Goal: Information Seeking & Learning: Learn about a topic

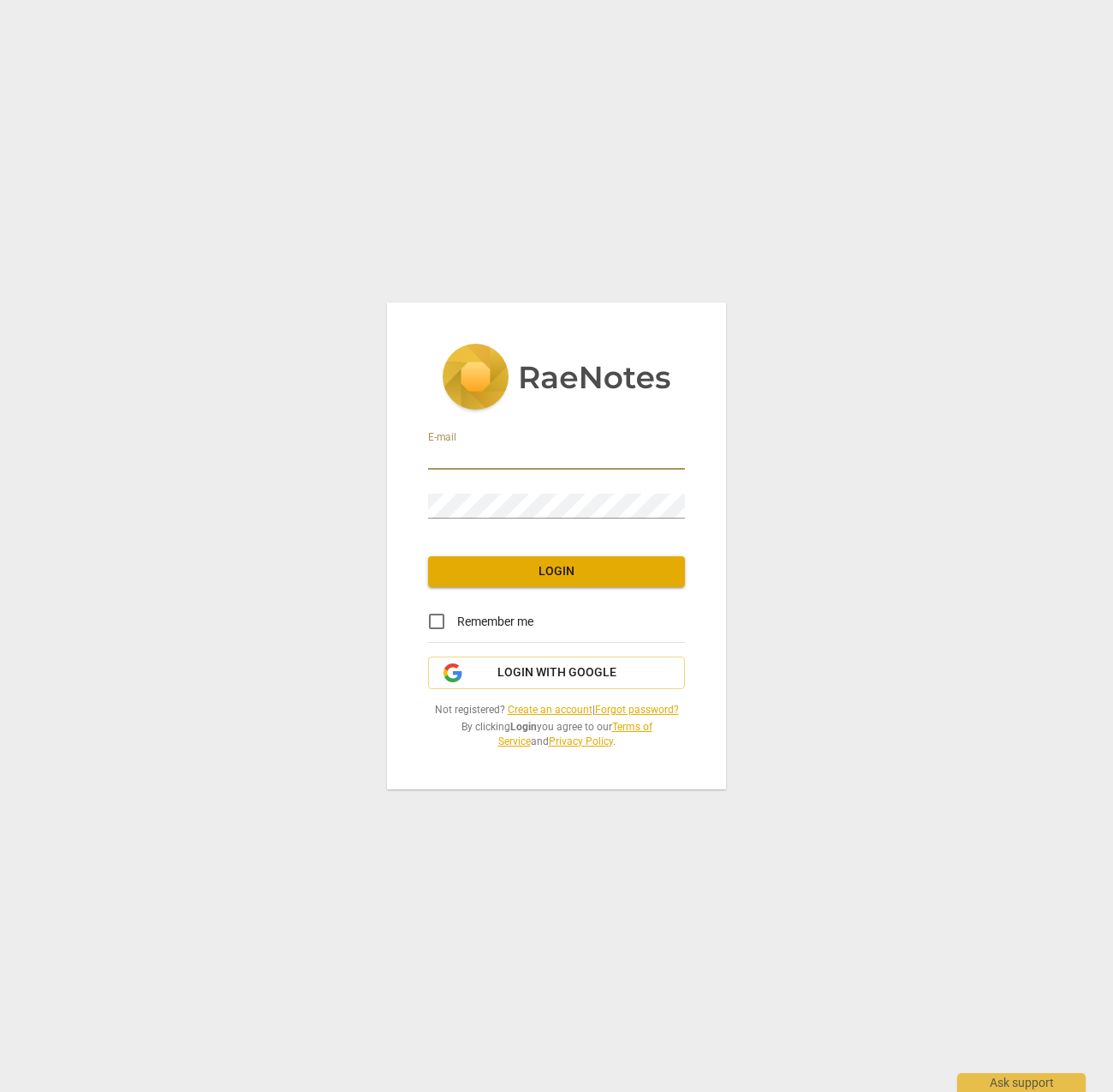
type input "[PERSON_NAME][EMAIL_ADDRESS][DOMAIN_NAME]"
click at [573, 579] on span "Login" at bounding box center [556, 571] width 229 height 17
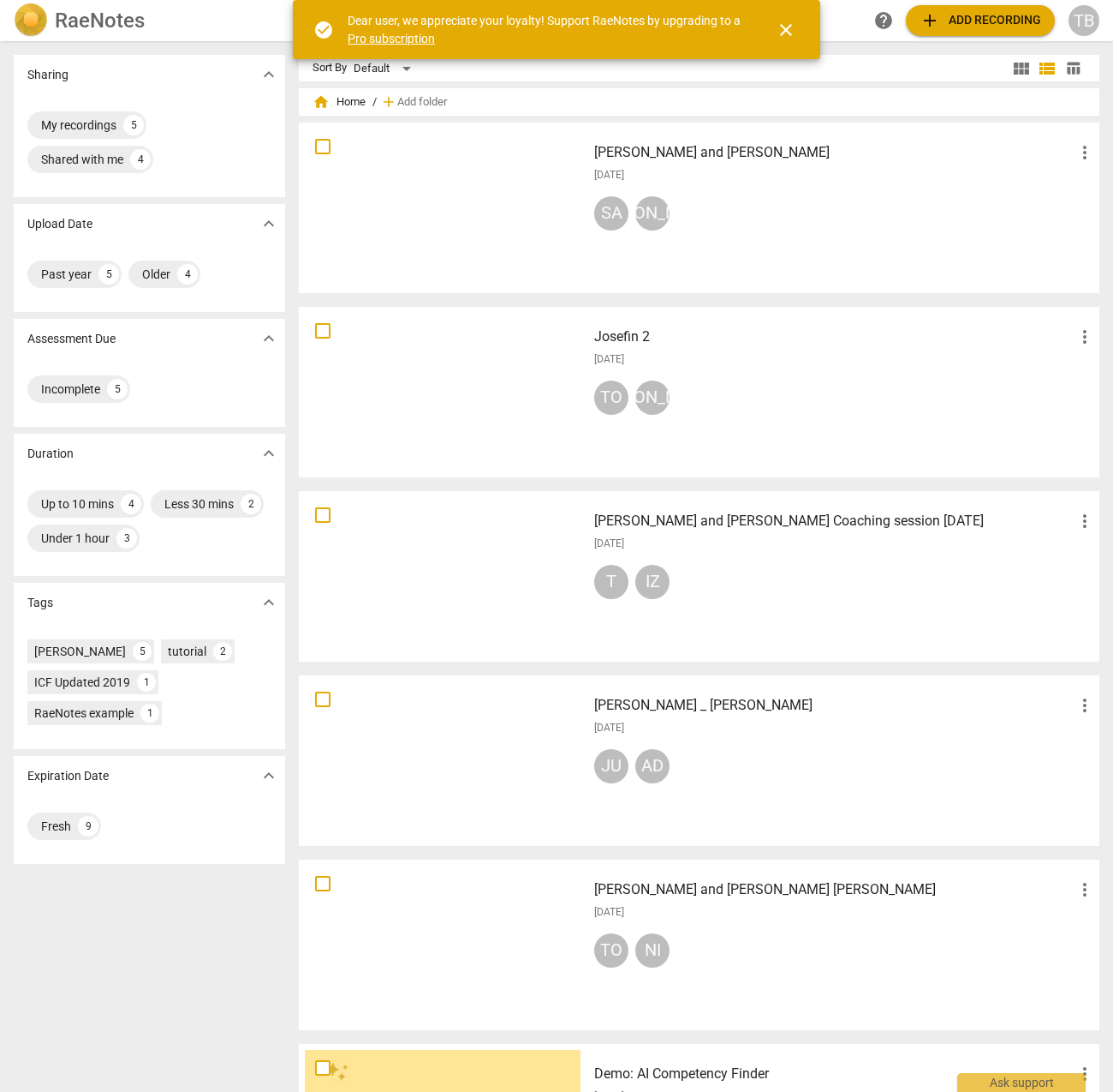
click at [794, 34] on span "close" at bounding box center [786, 30] width 20 height 20
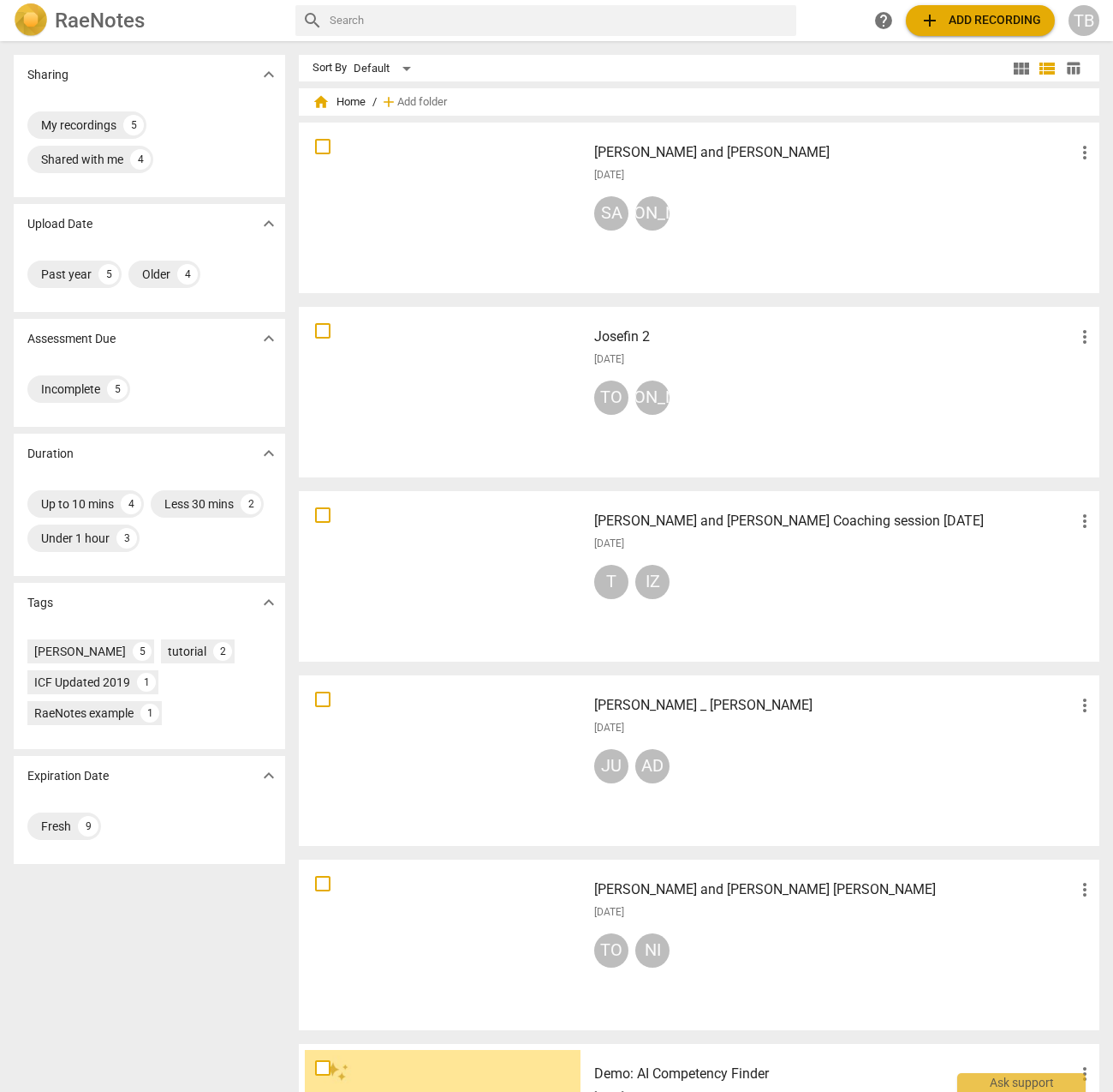
click at [679, 515] on h3 "[PERSON_NAME] and [PERSON_NAME] Coaching session [DATE]" at bounding box center [835, 521] width 481 height 20
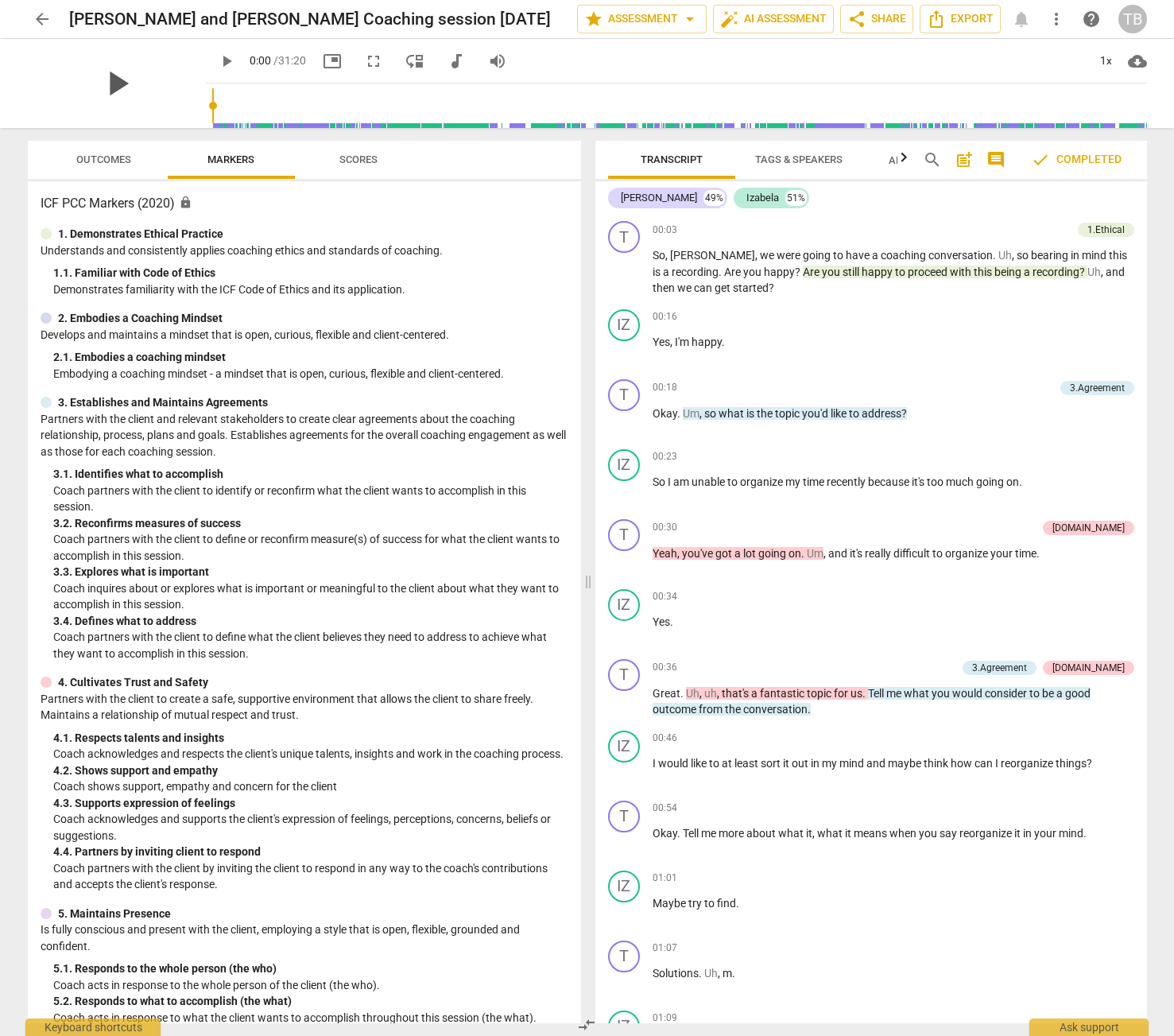
click at [107, 80] on span "play_arrow" at bounding box center [117, 84] width 41 height 42
click at [110, 85] on span "pause" at bounding box center [117, 84] width 41 height 42
type input "5"
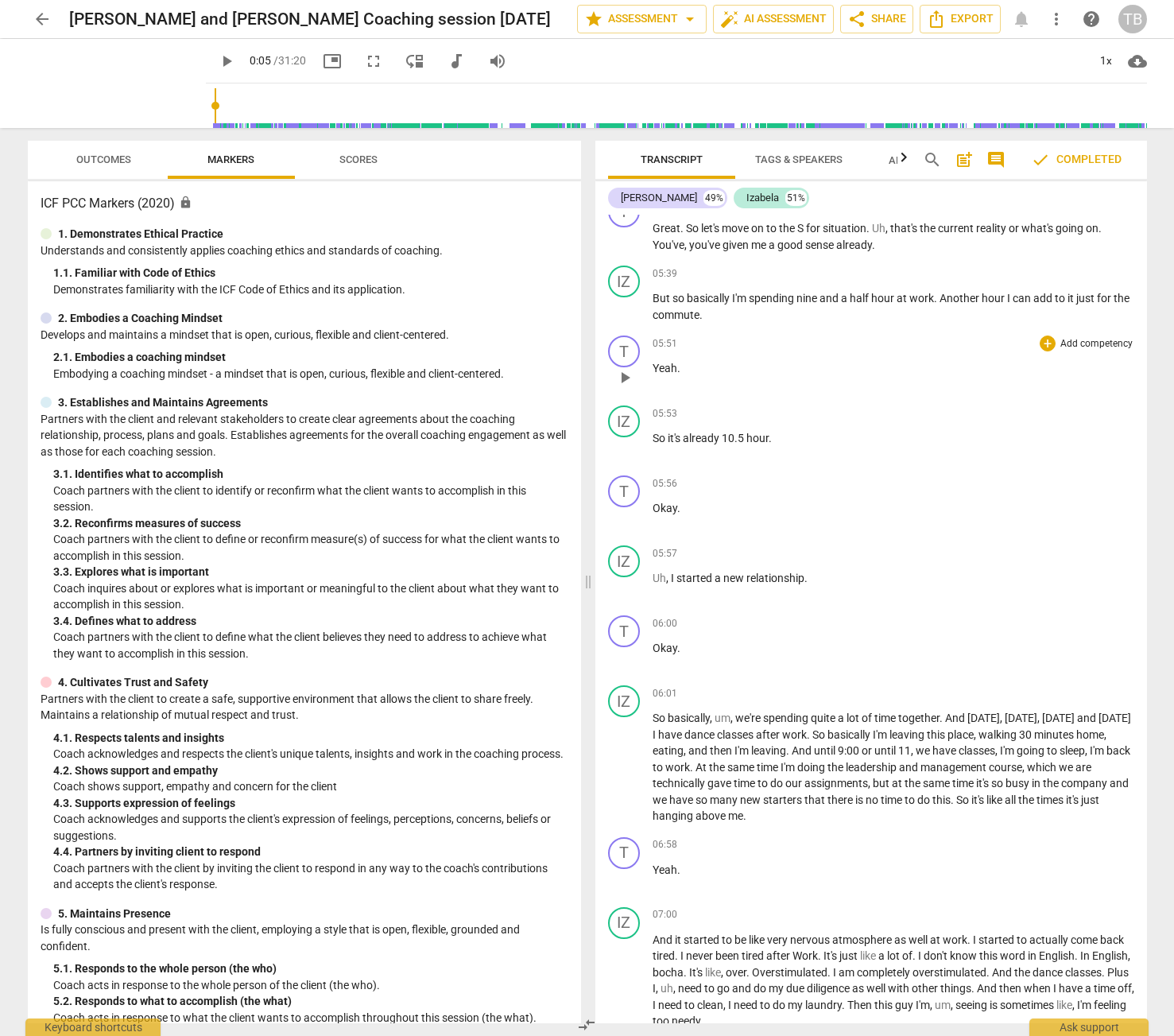
click at [686, 338] on div "05:51 + Add competency keyboard_arrow_right" at bounding box center [893, 343] width 482 height 16
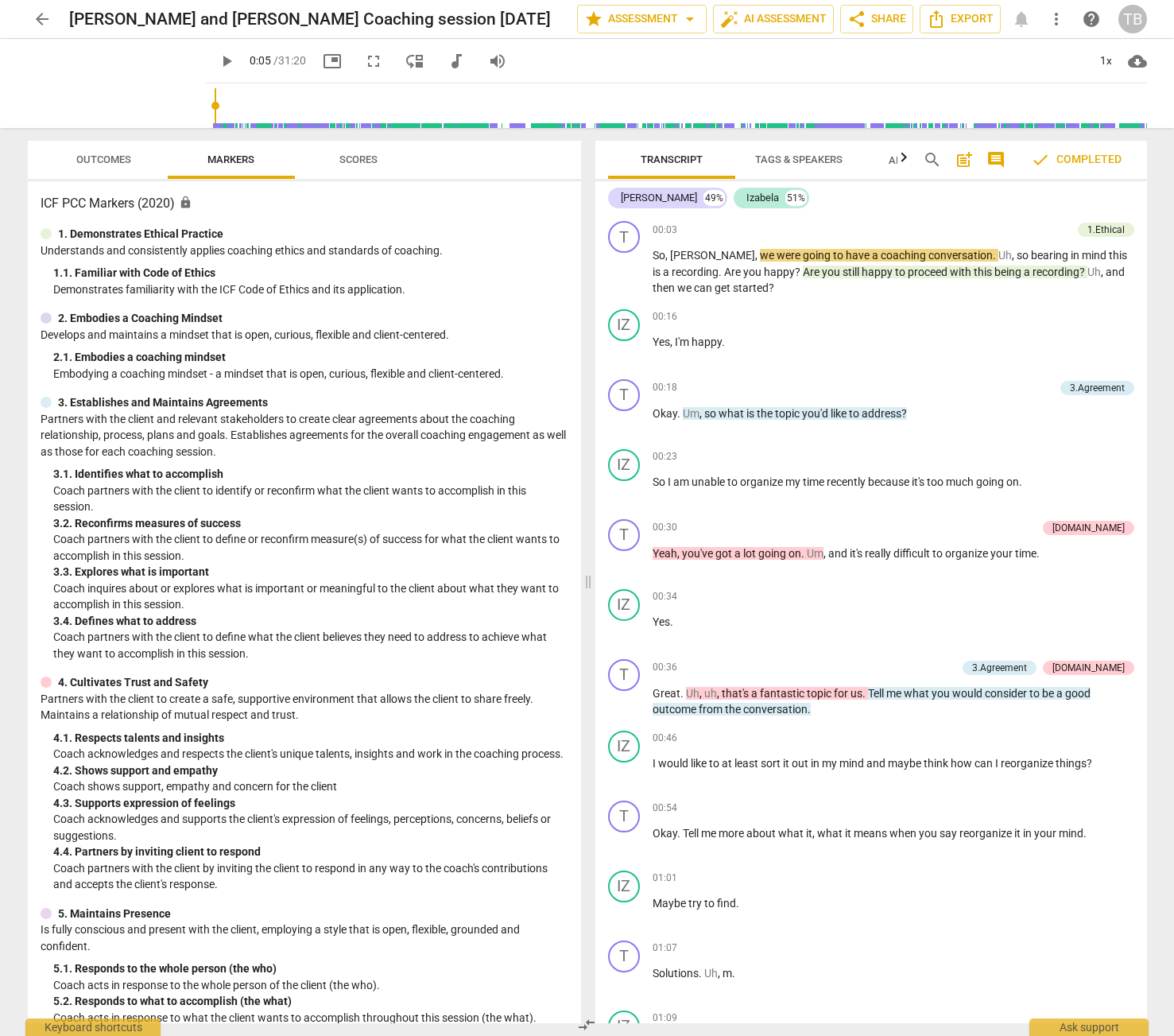
click at [801, 163] on span "Tags & Speakers" at bounding box center [799, 159] width 87 height 12
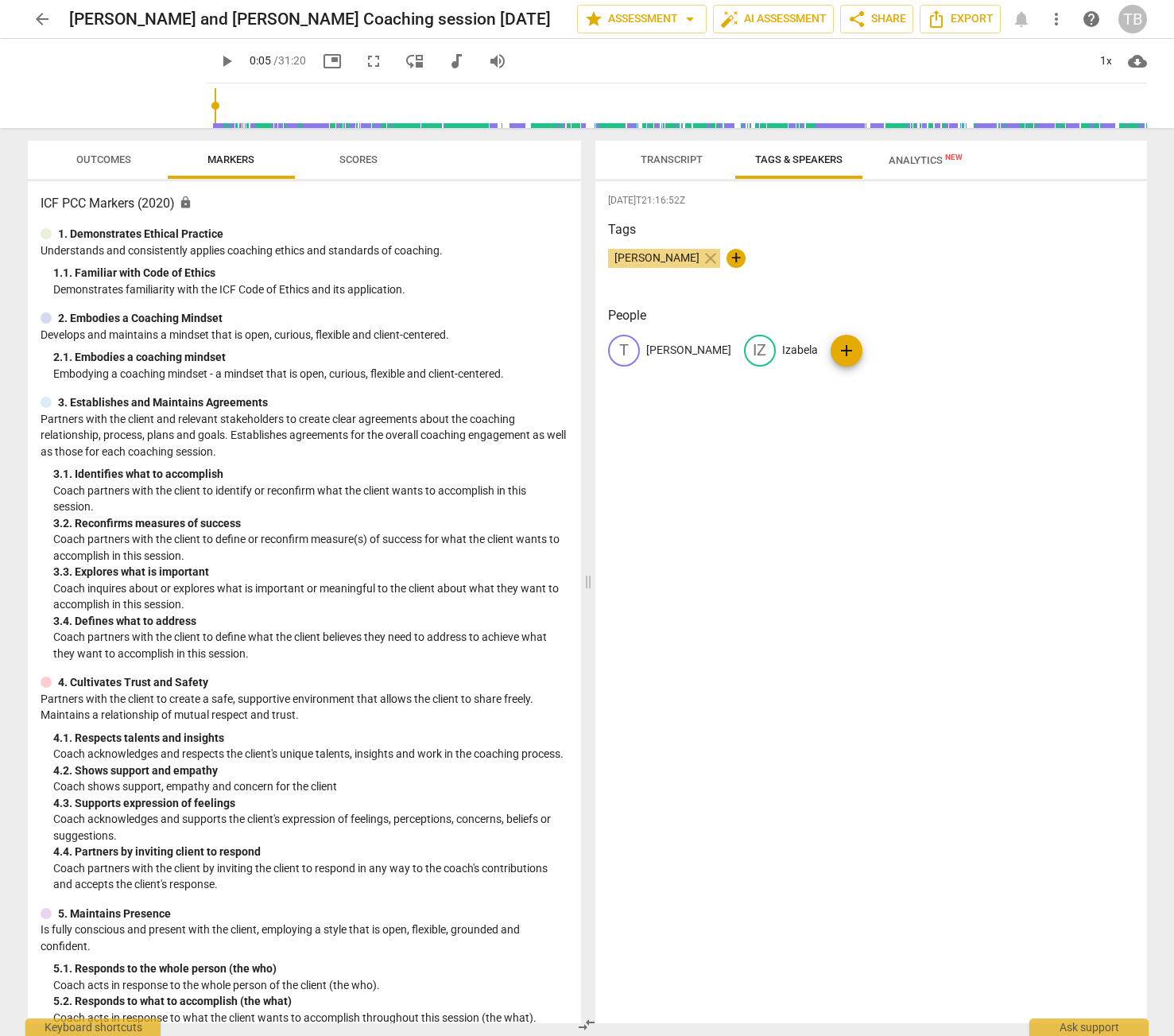
click at [649, 165] on span "Transcript" at bounding box center [672, 160] width 100 height 22
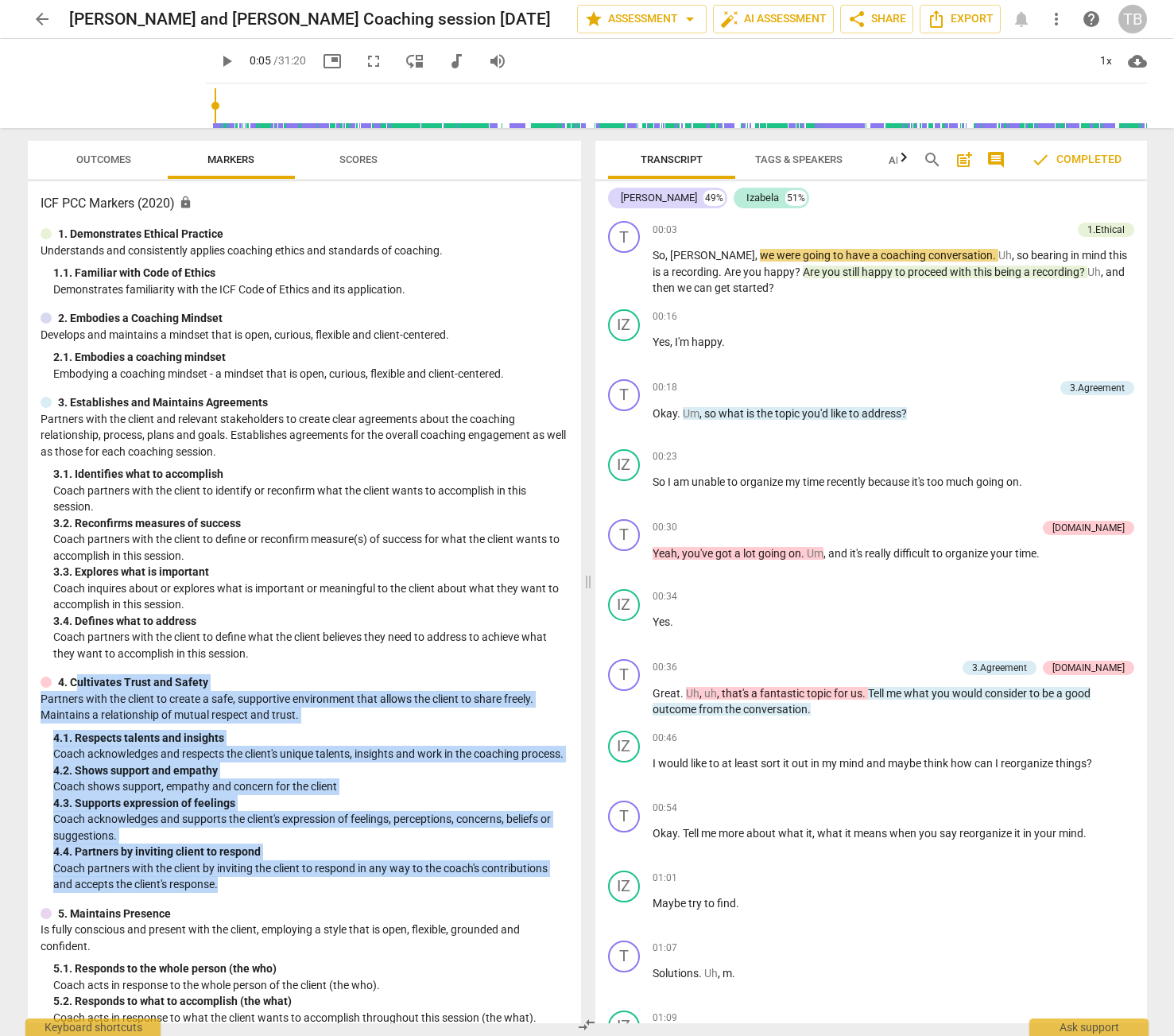
drag, startPoint x: 77, startPoint y: 675, endPoint x: 234, endPoint y: 877, distance: 255.8
click at [234, 877] on div "4. Cultivates Trust and Safety Partners with the client to create a safe, suppo…" at bounding box center [304, 783] width 528 height 219
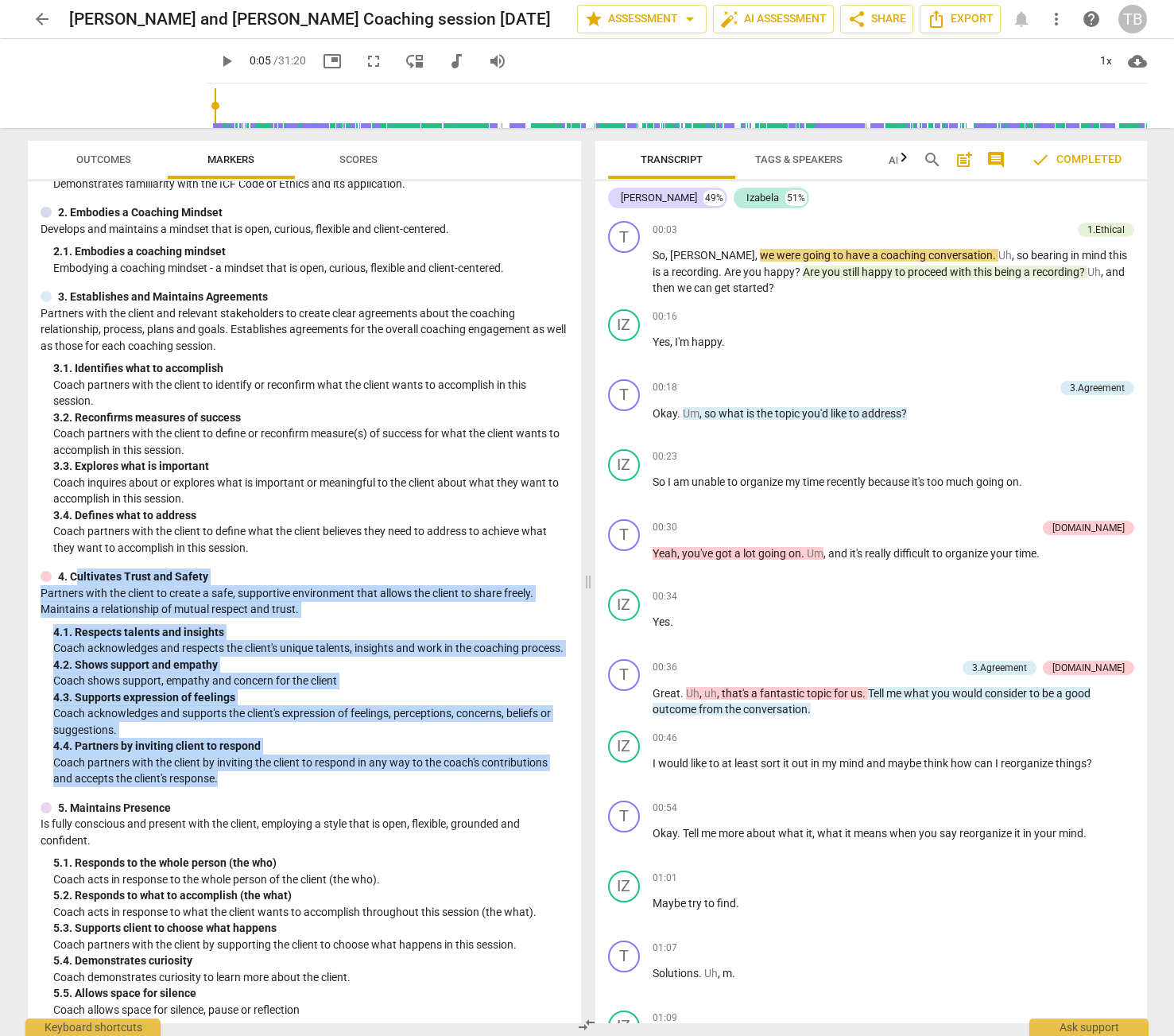
scroll to position [109, 0]
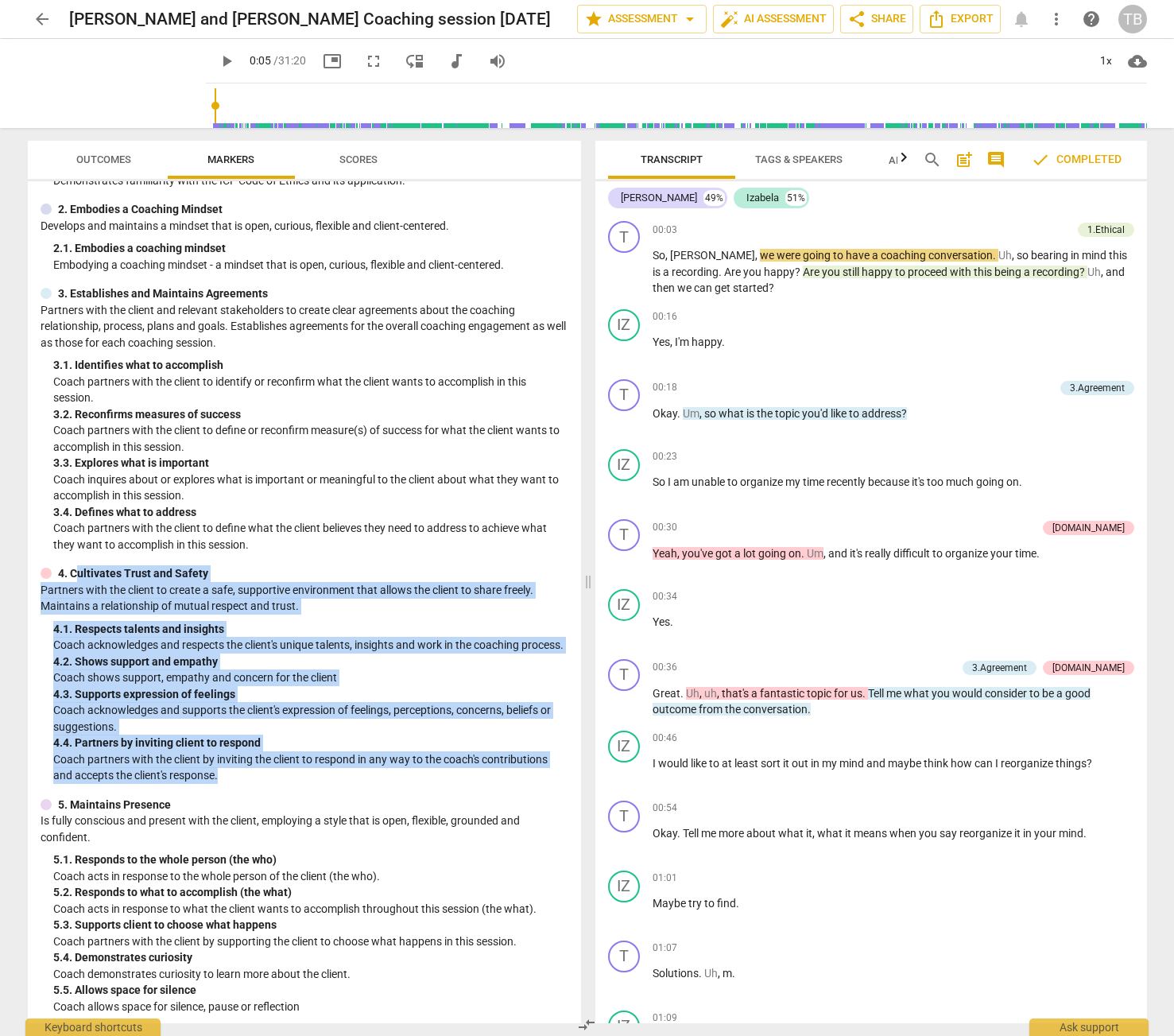
click at [76, 566] on p "4. Cultivates Trust and Safety" at bounding box center [133, 573] width 150 height 16
drag, startPoint x: 67, startPoint y: 565, endPoint x: 222, endPoint y: 771, distance: 257.8
click at [222, 771] on div "4. Cultivates Trust and Safety Partners with the client to create a safe, suppo…" at bounding box center [304, 675] width 528 height 219
click at [319, 599] on p "Partners with the client to create a safe, supportive environment that allows t…" at bounding box center [304, 598] width 528 height 33
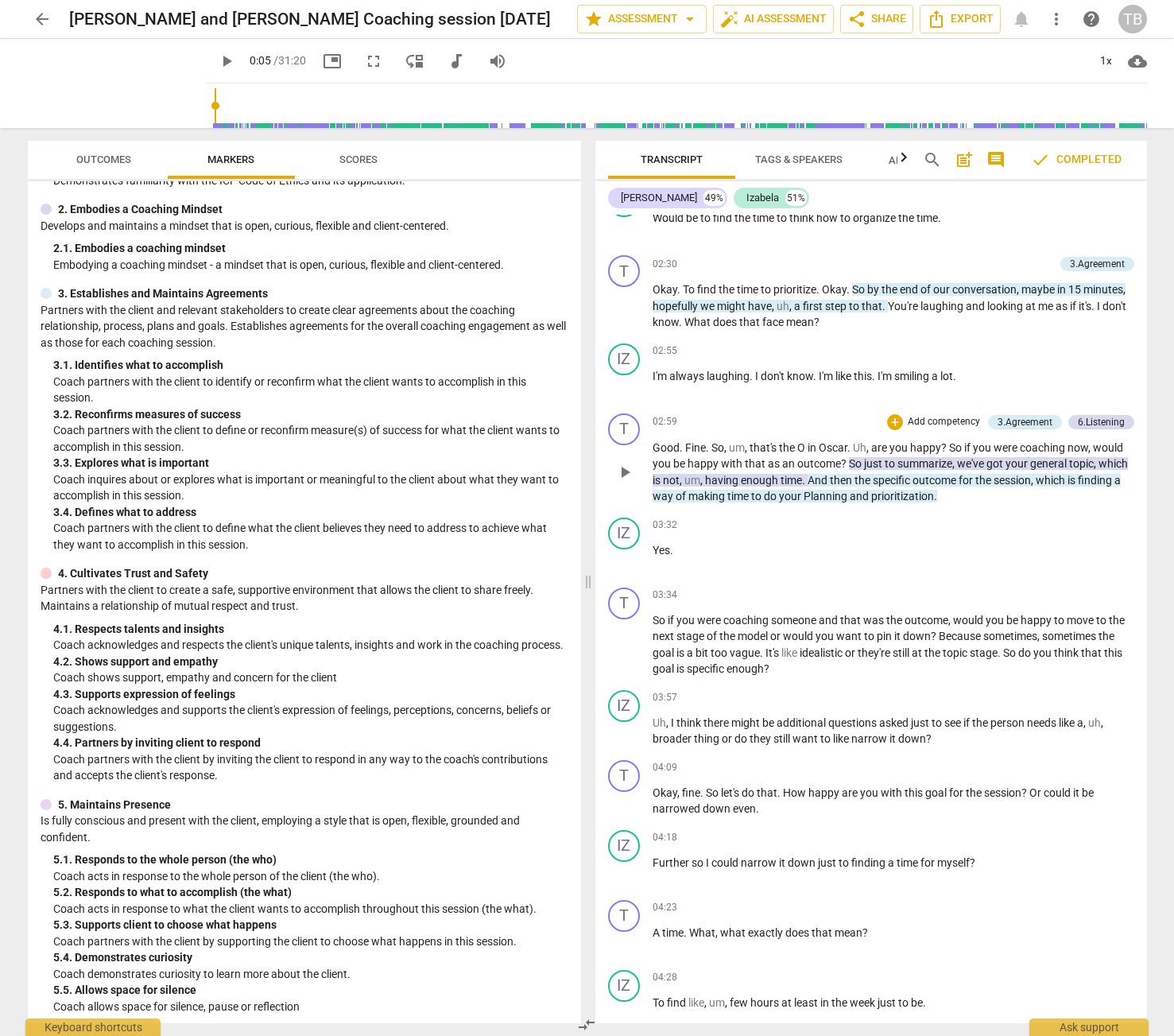
scroll to position [1530, 0]
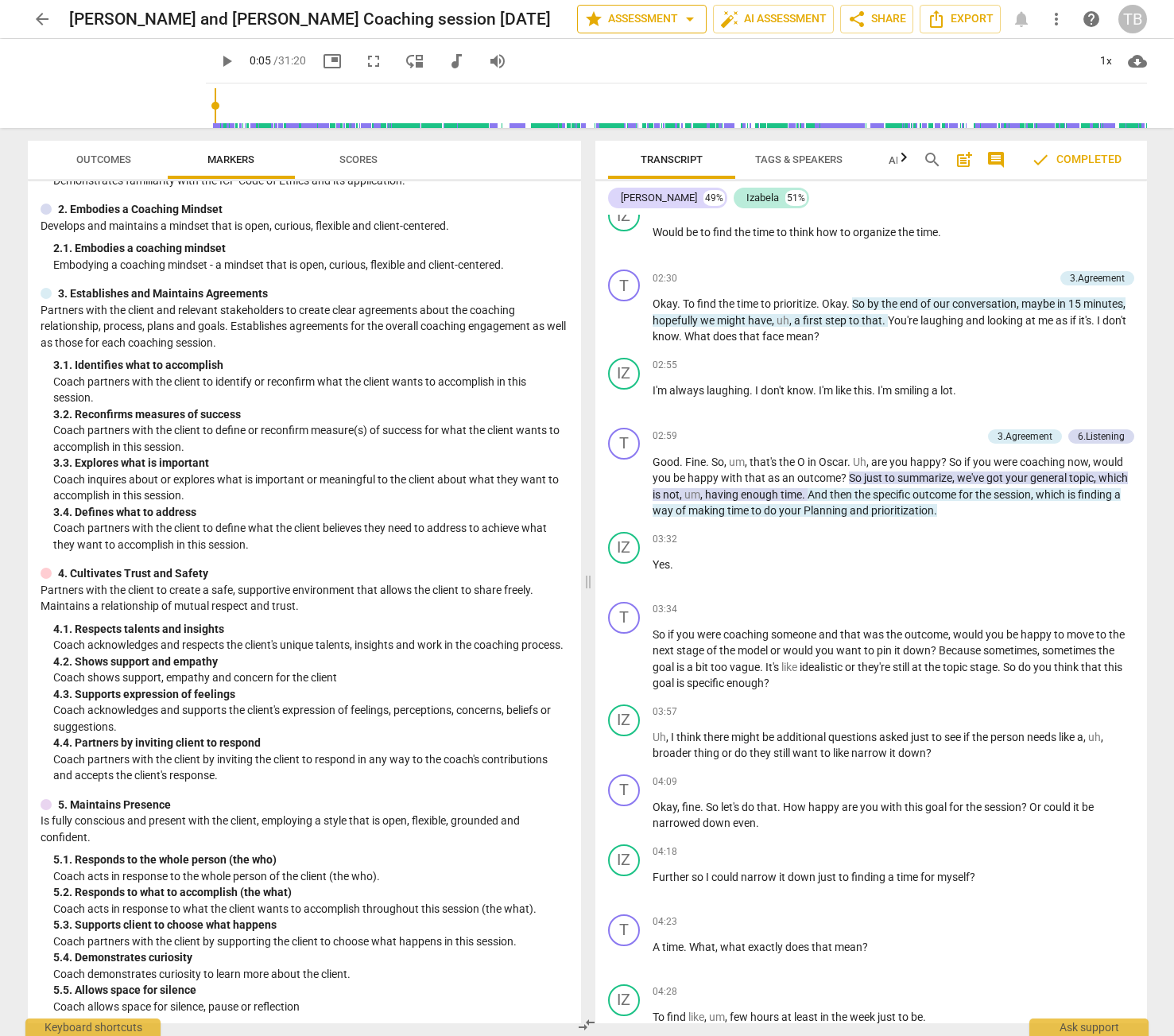
click at [688, 18] on span "arrow_drop_down" at bounding box center [690, 19] width 19 height 19
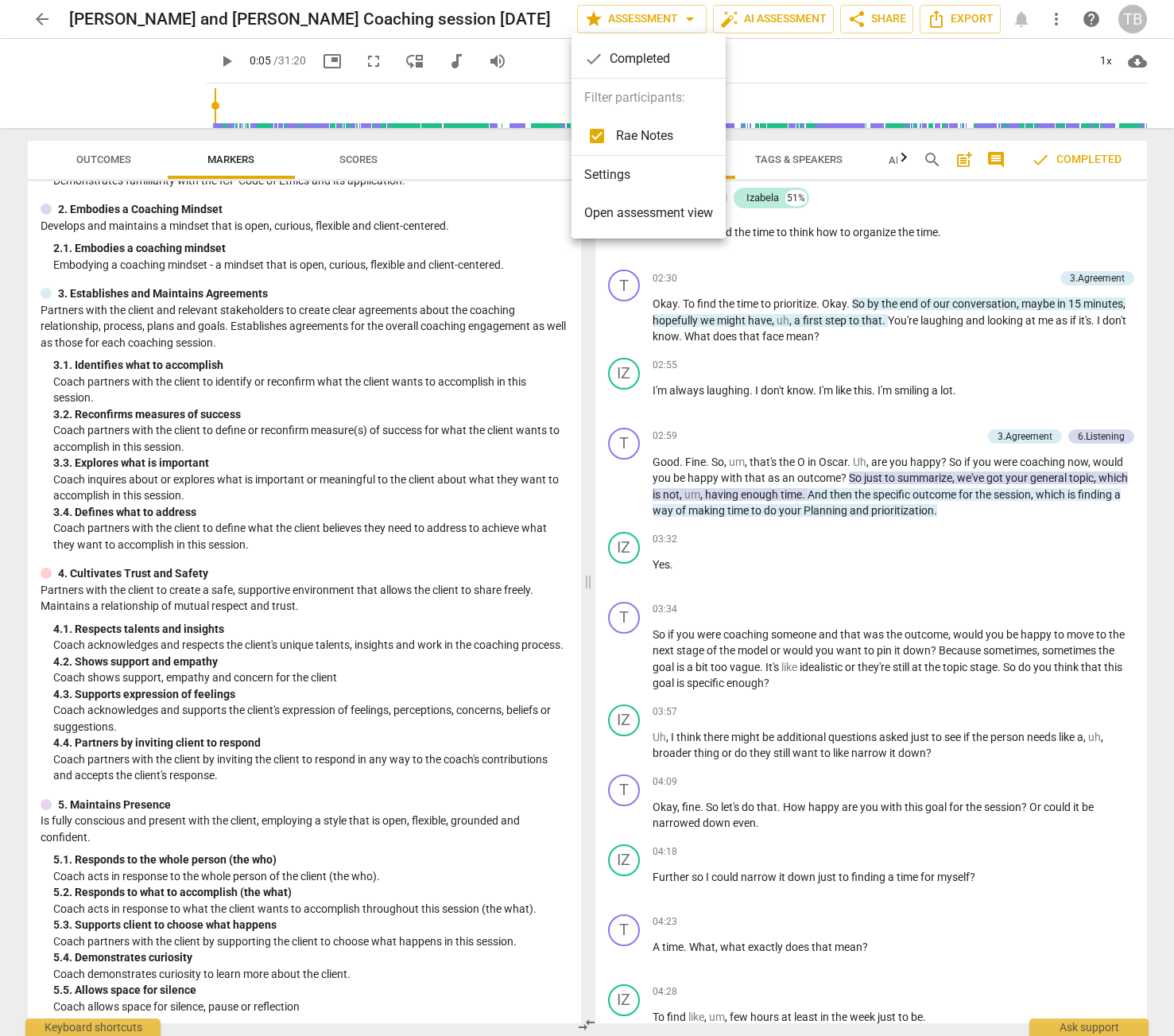
click at [660, 195] on li "Open assessment view" at bounding box center [648, 213] width 154 height 38
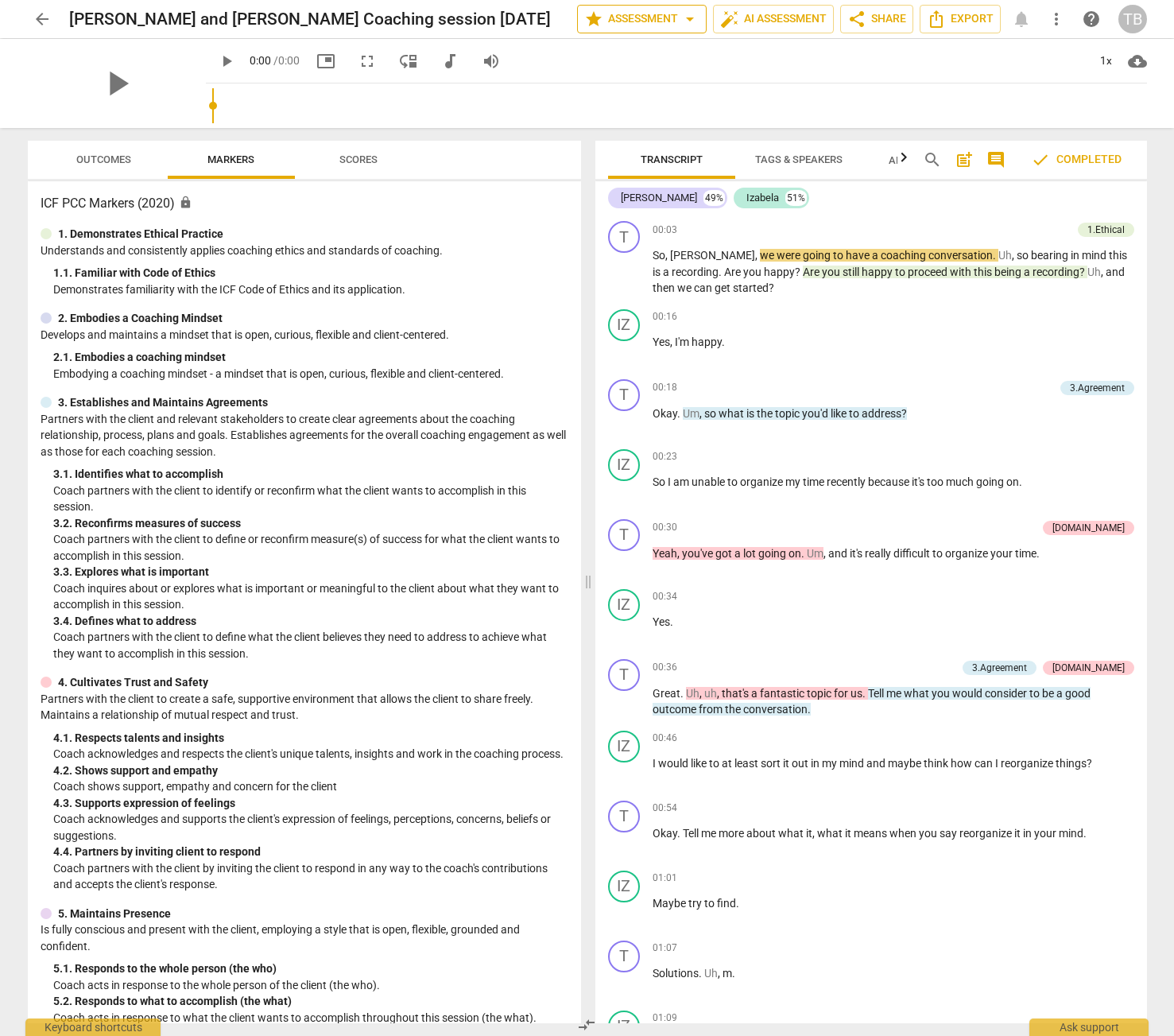
click at [685, 22] on span "arrow_drop_down" at bounding box center [690, 19] width 19 height 19
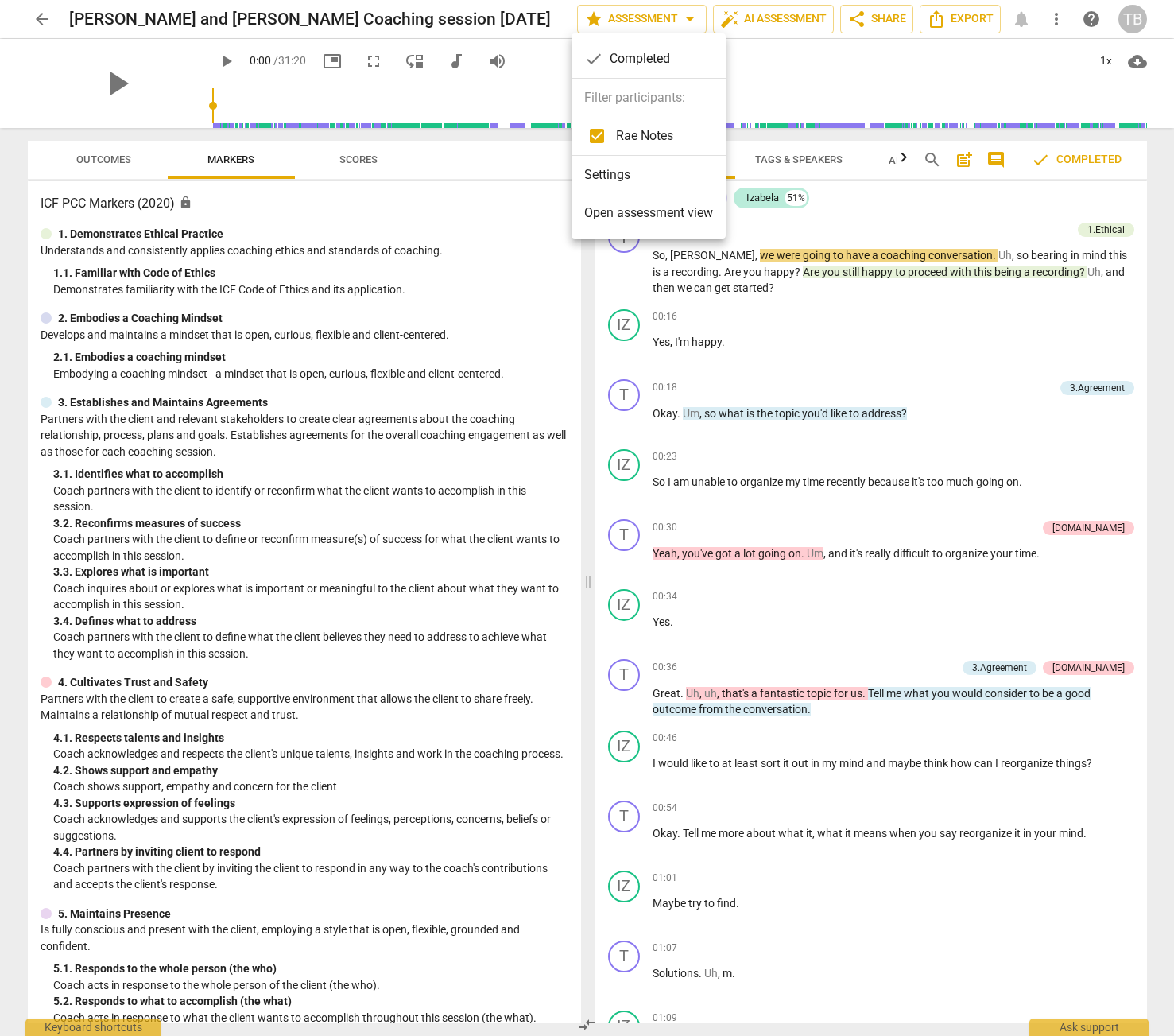
click at [944, 12] on div at bounding box center [587, 518] width 1174 height 1036
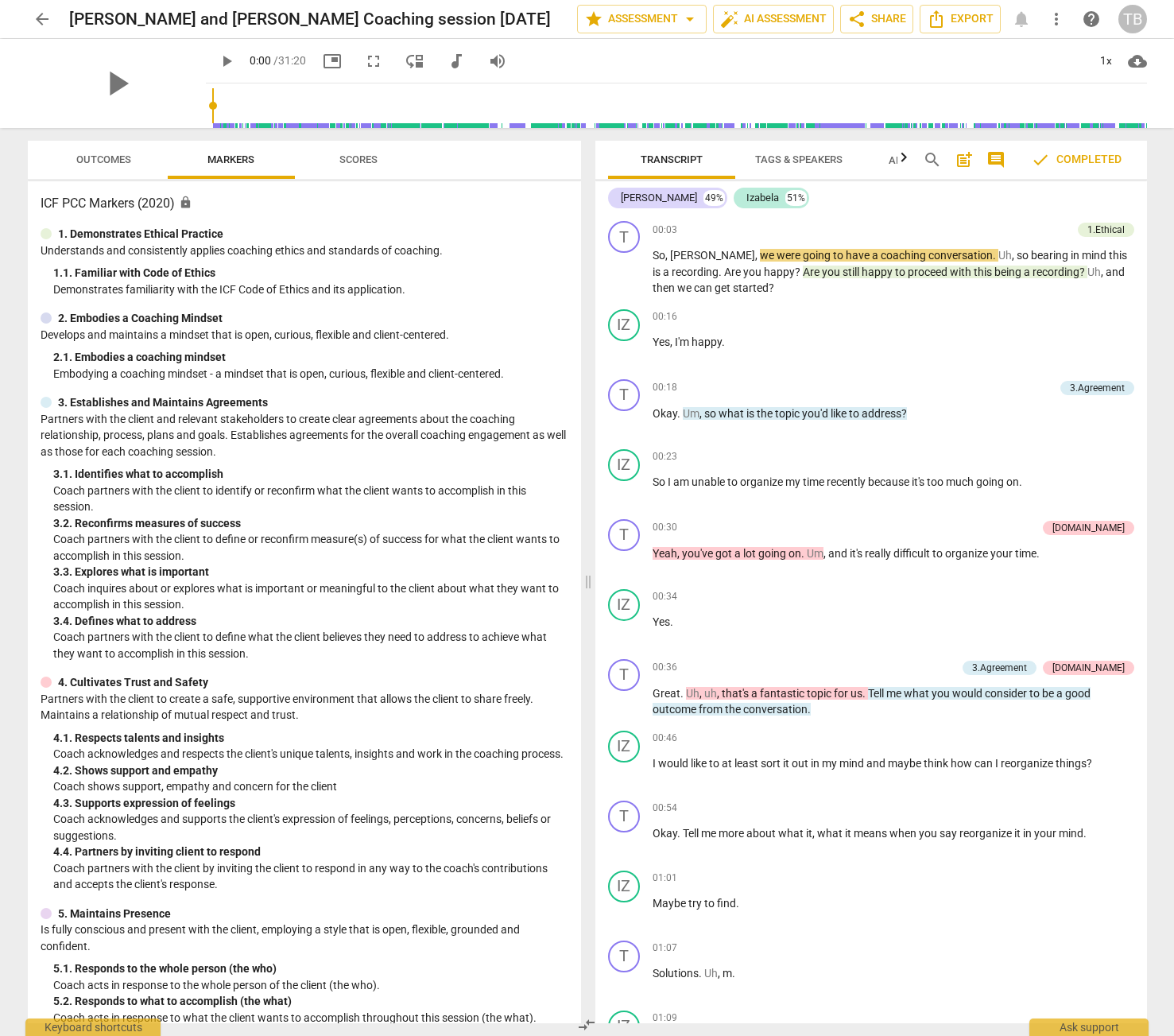
click at [1033, 15] on span "more_vert" at bounding box center [1056, 19] width 19 height 19
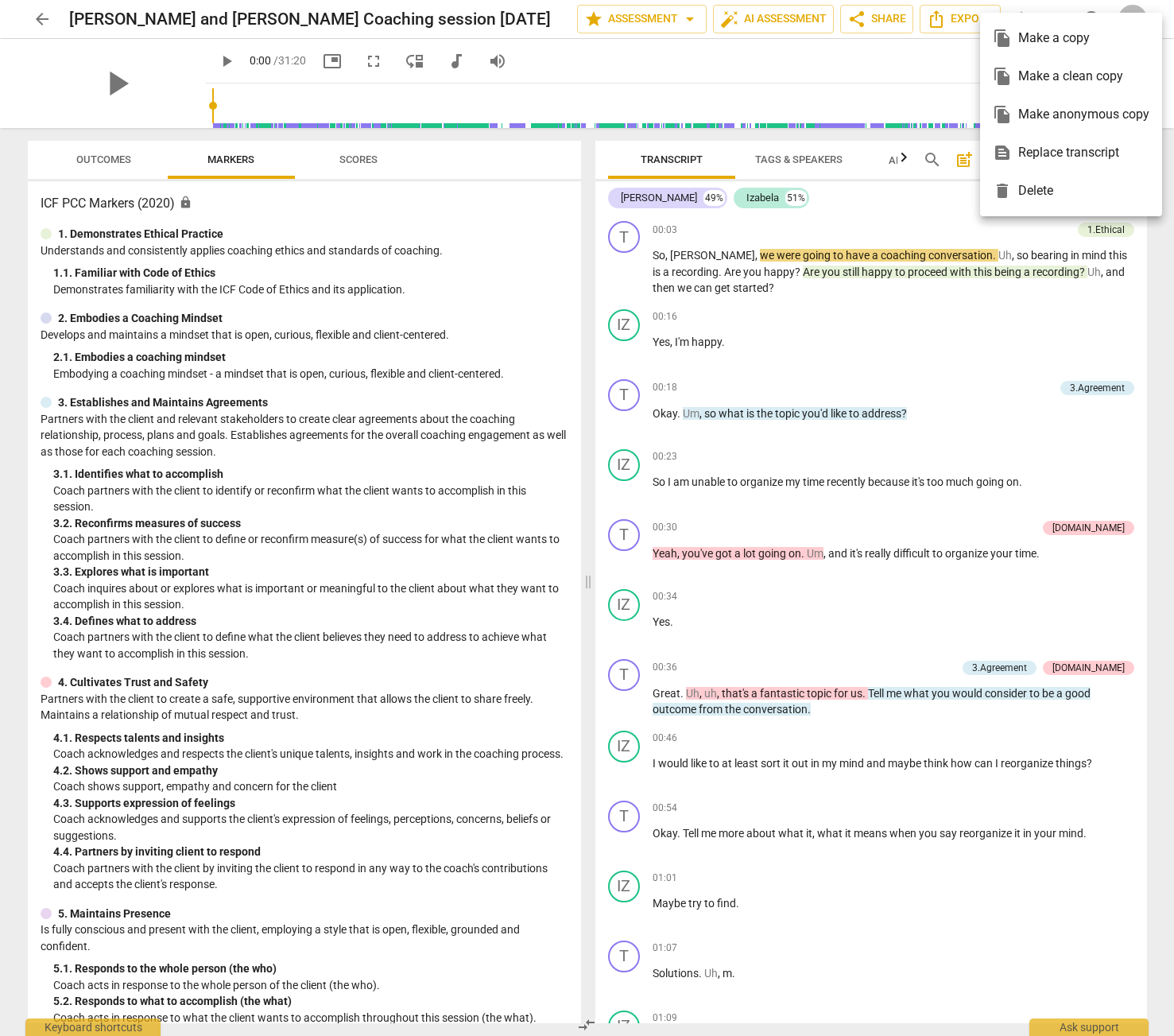
click at [660, 10] on div at bounding box center [587, 518] width 1174 height 1036
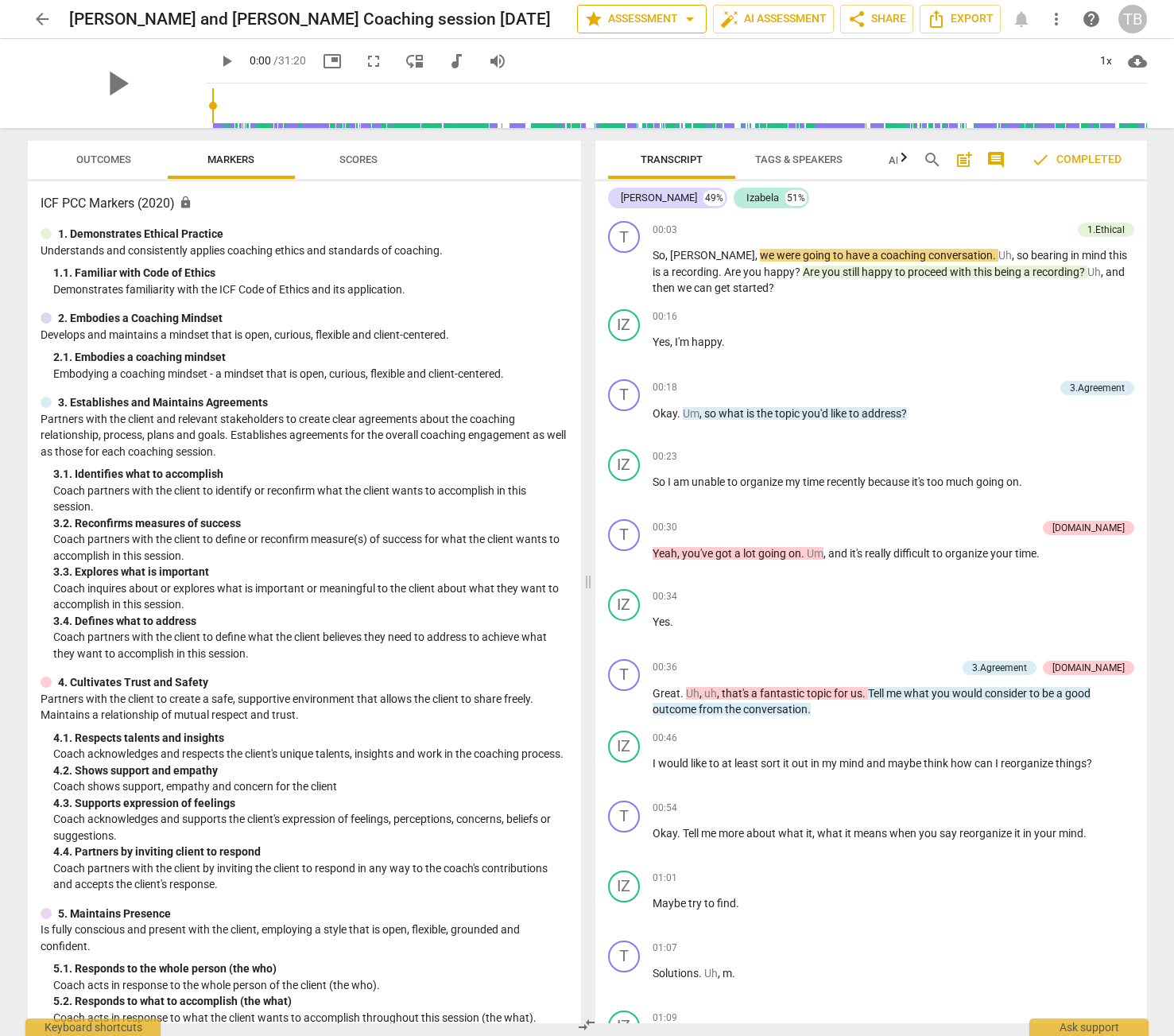
click at [688, 18] on span "arrow_drop_down" at bounding box center [690, 19] width 19 height 19
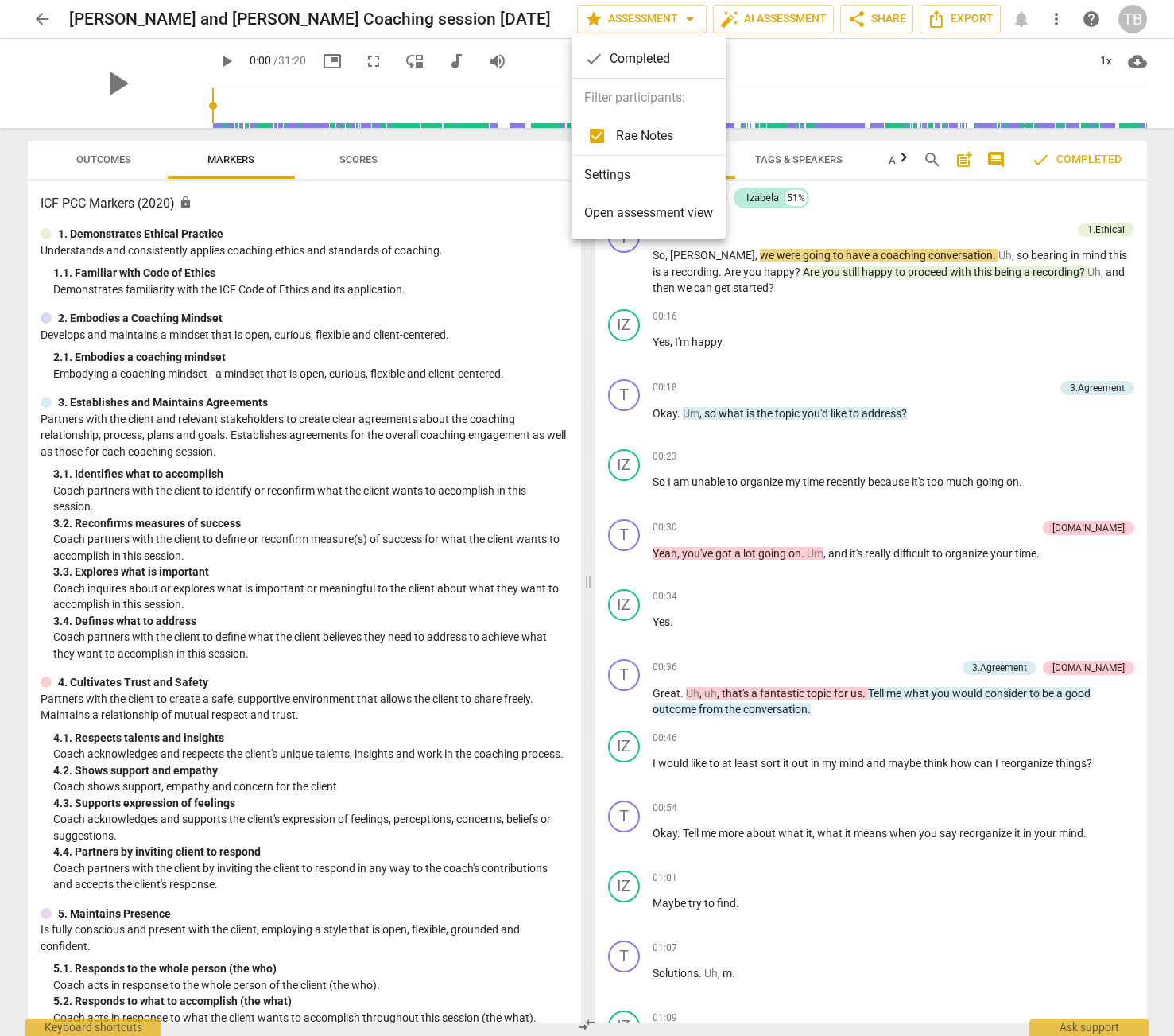
click at [620, 184] on li "Settings" at bounding box center [648, 175] width 154 height 38
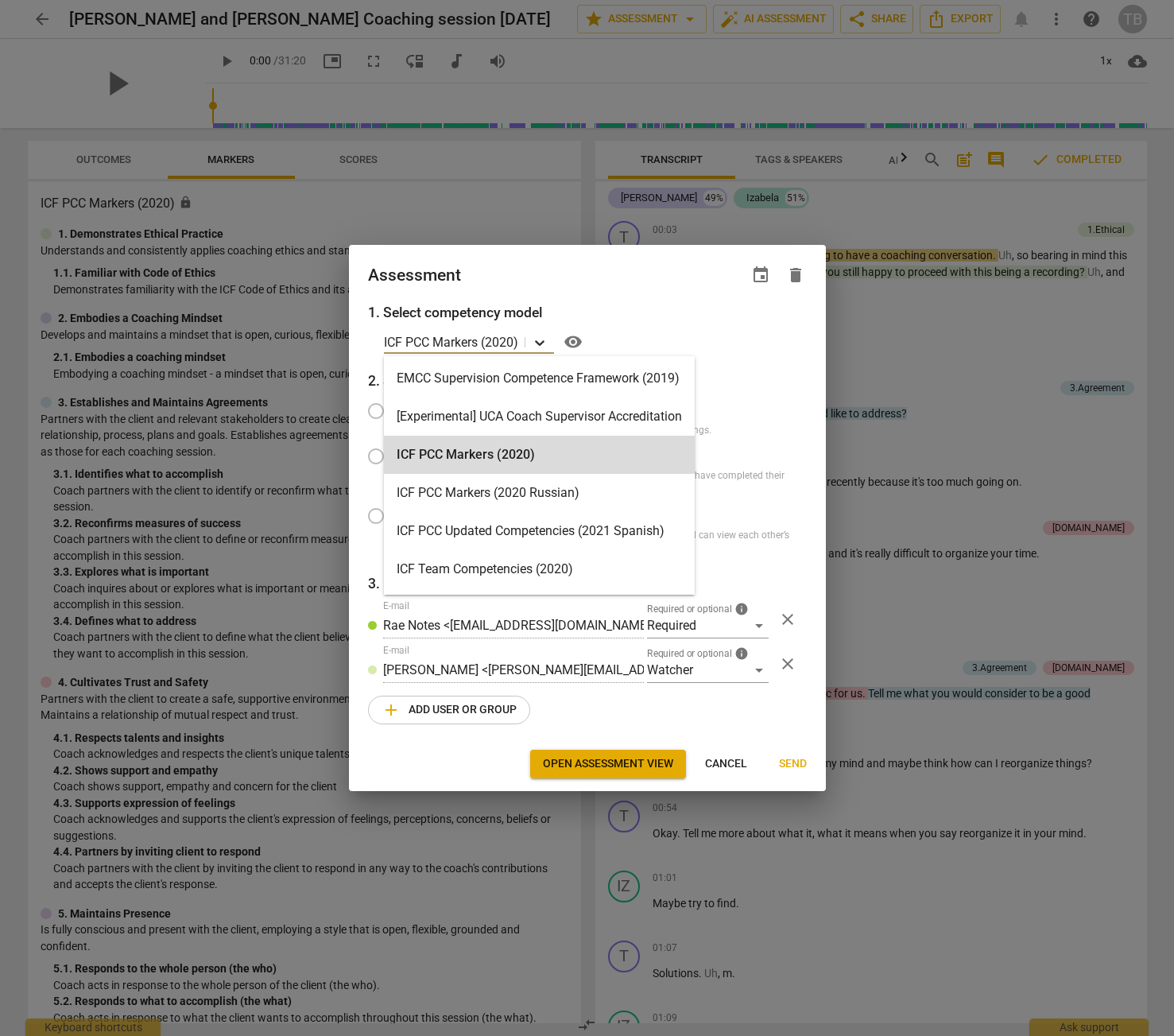
click at [539, 343] on icon at bounding box center [539, 343] width 10 height 5
click at [538, 374] on div "EMCC Supervision Competence Framework (2019)" at bounding box center [539, 379] width 311 height 38
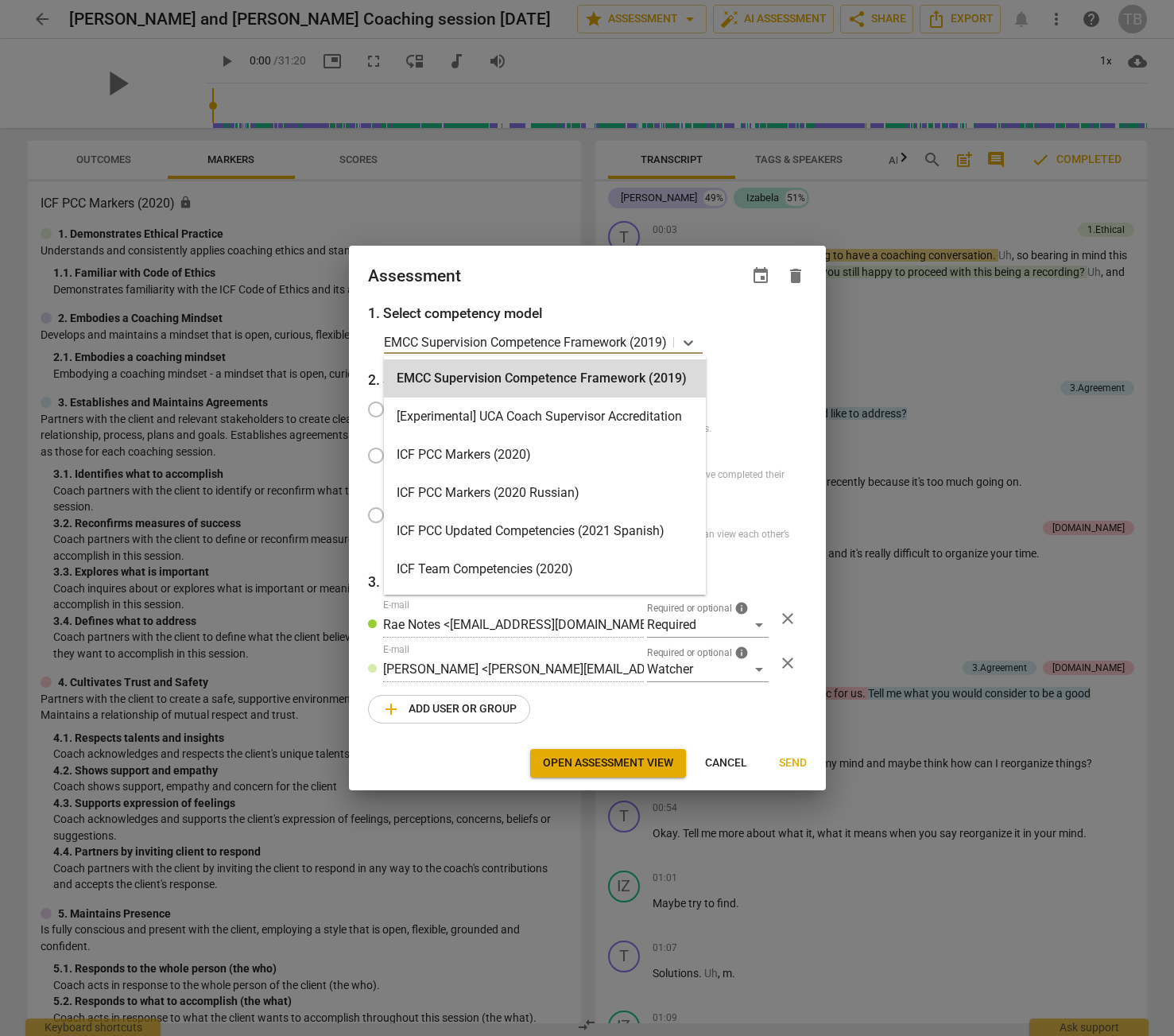
click at [506, 339] on p "EMCC Supervision Competence Framework (2019)" at bounding box center [525, 342] width 283 height 18
click at [697, 347] on icon at bounding box center [688, 342] width 16 height 16
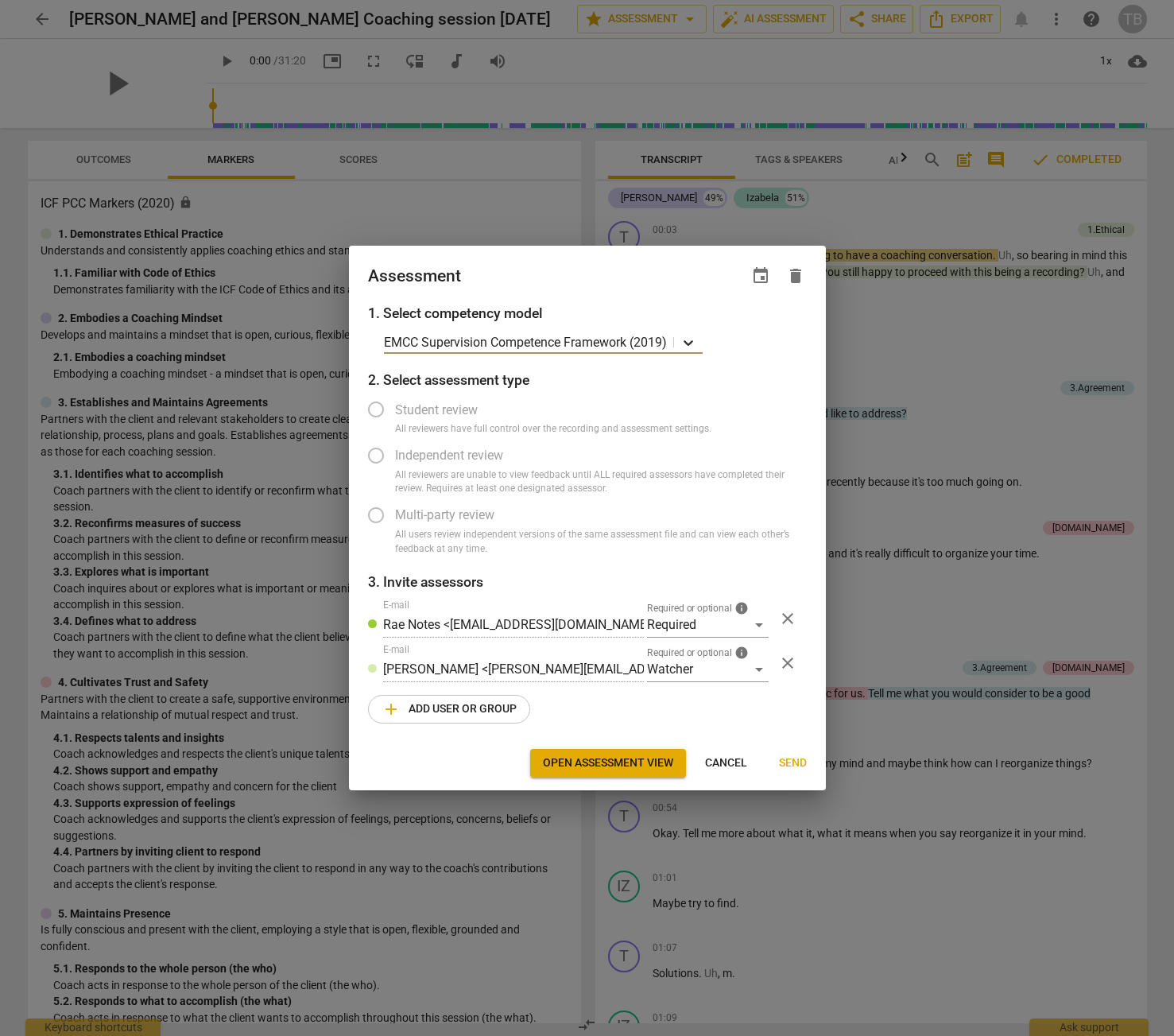
click at [696, 340] on icon at bounding box center [688, 342] width 16 height 16
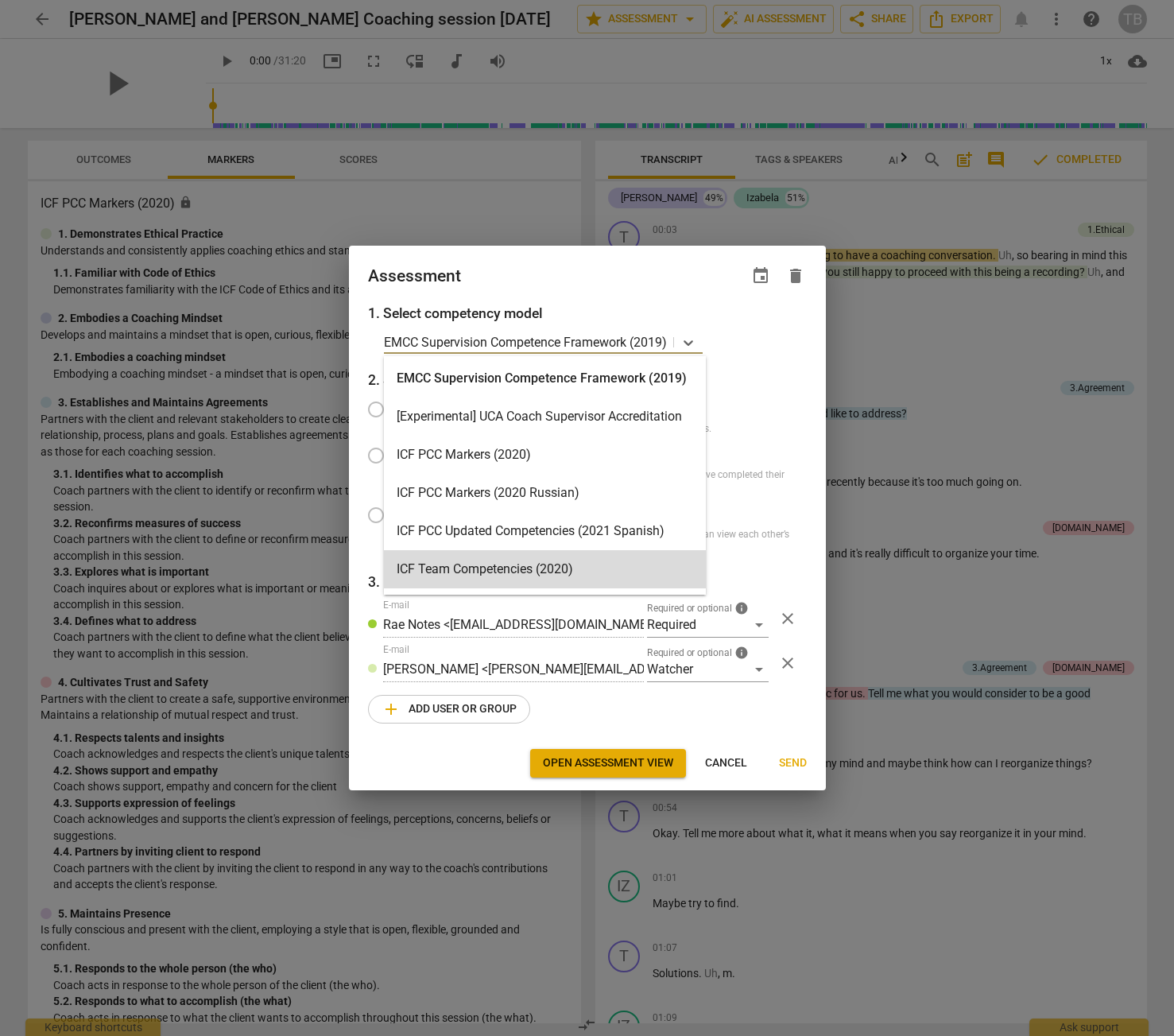
click at [724, 759] on span "Cancel" at bounding box center [726, 764] width 42 height 16
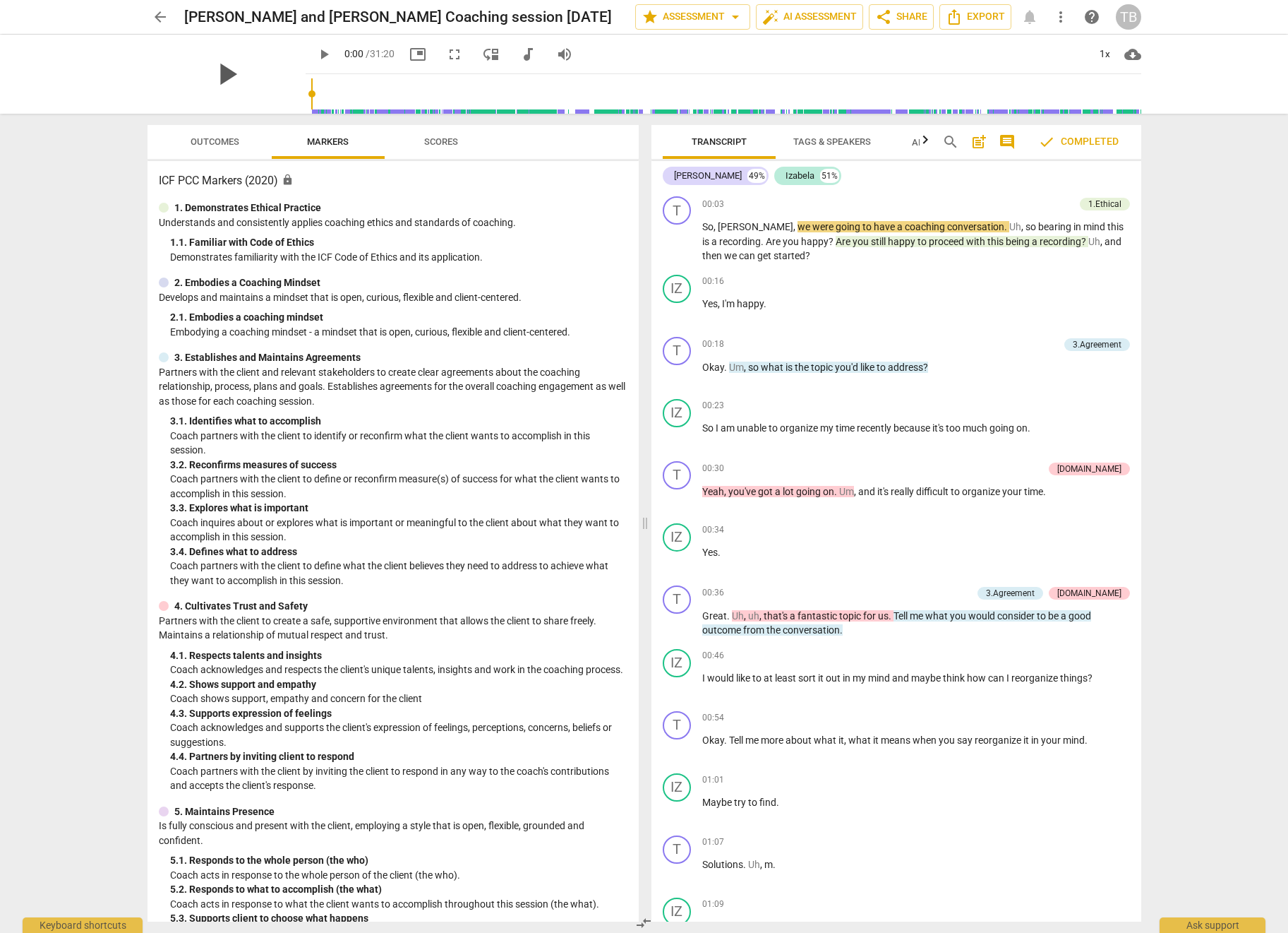
click at [213, 68] on span "play_arrow" at bounding box center [226, 74] width 37 height 37
type input "1"
click at [520, 55] on span "audiotrack" at bounding box center [528, 55] width 17 height 17
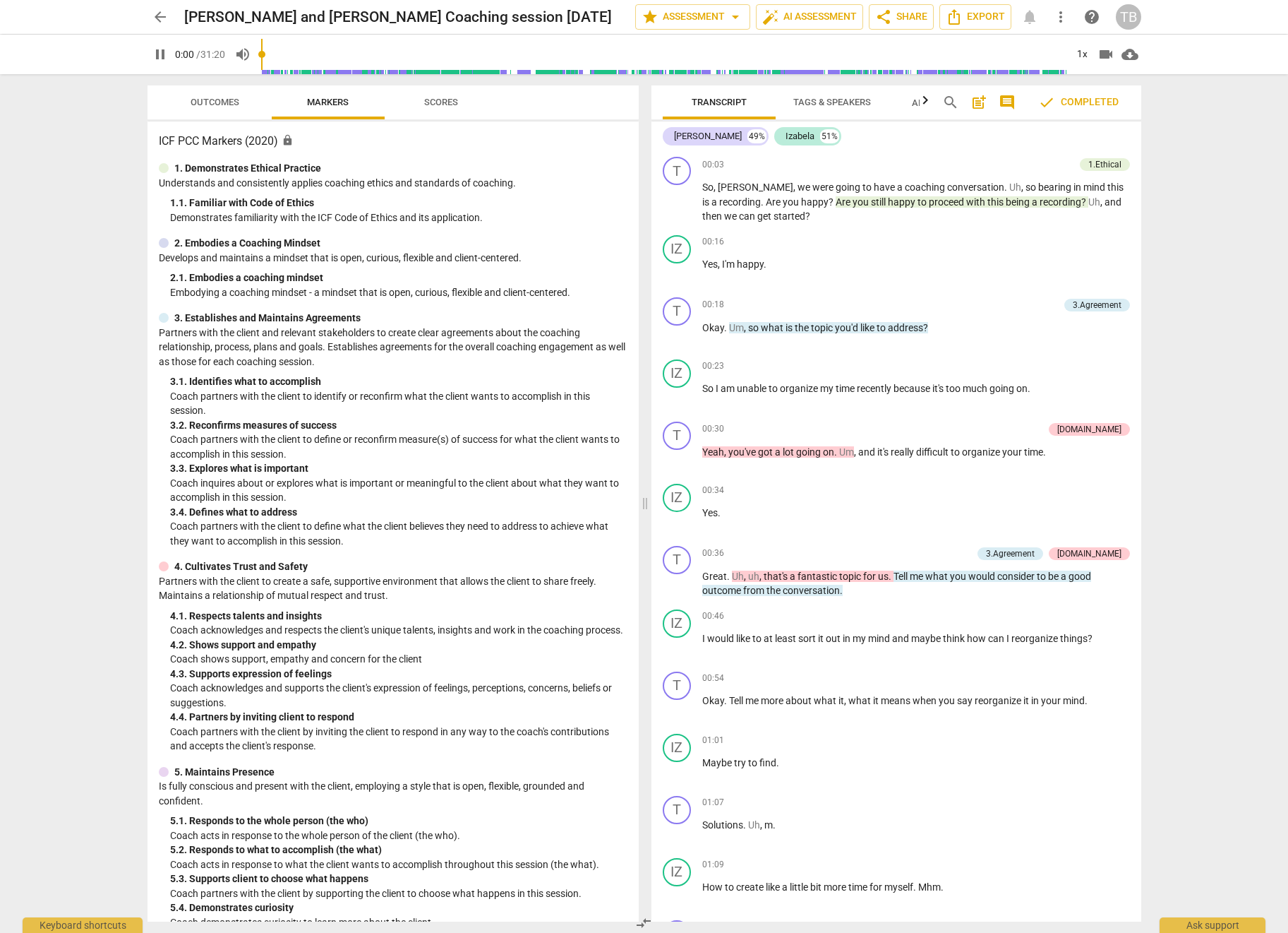
type input "1"
click at [160, 21] on span "arrow_back" at bounding box center [160, 17] width 17 height 17
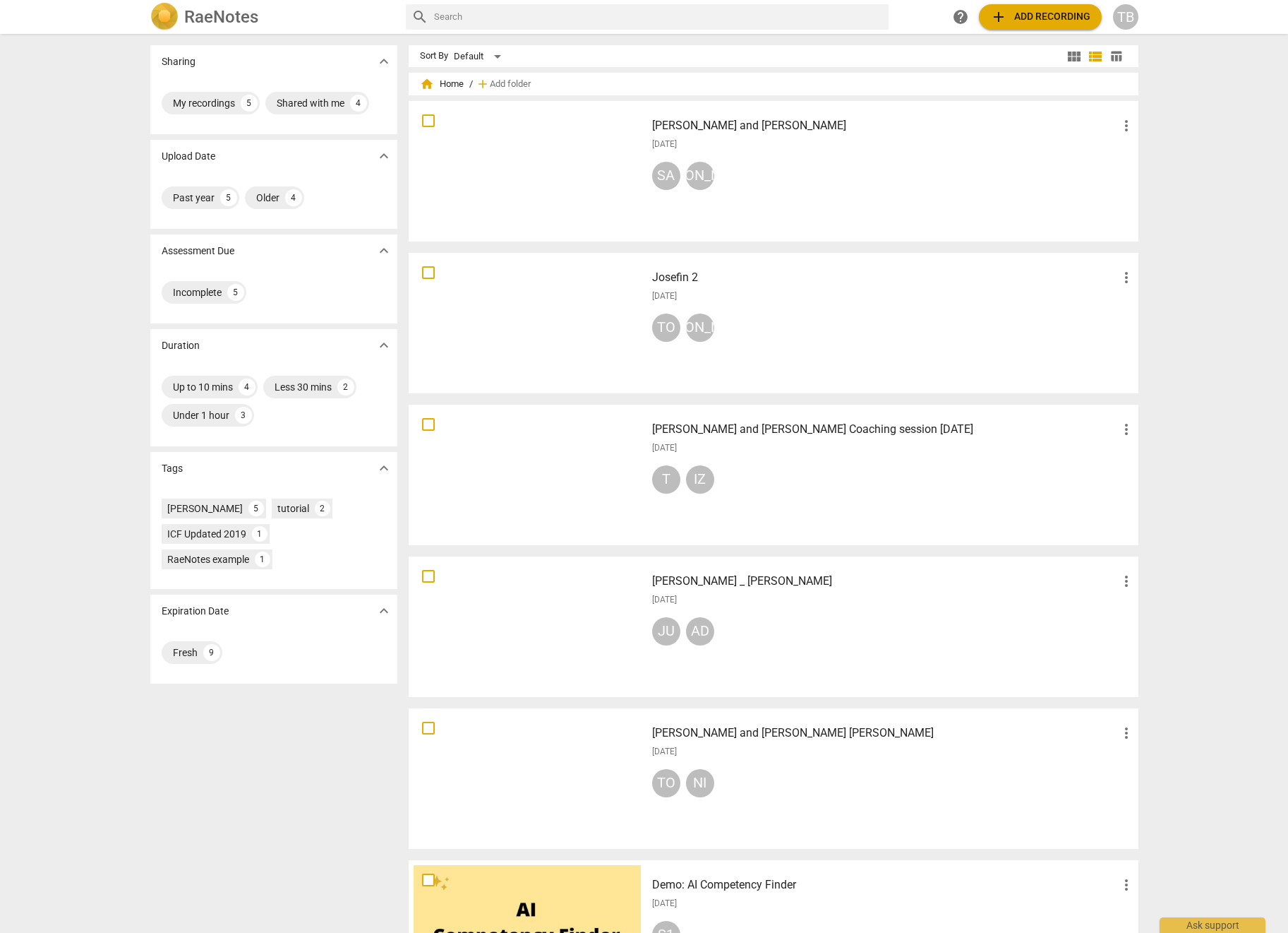
click at [681, 428] on h3 "[PERSON_NAME] and [PERSON_NAME] Coaching session [DATE]" at bounding box center [885, 429] width 466 height 17
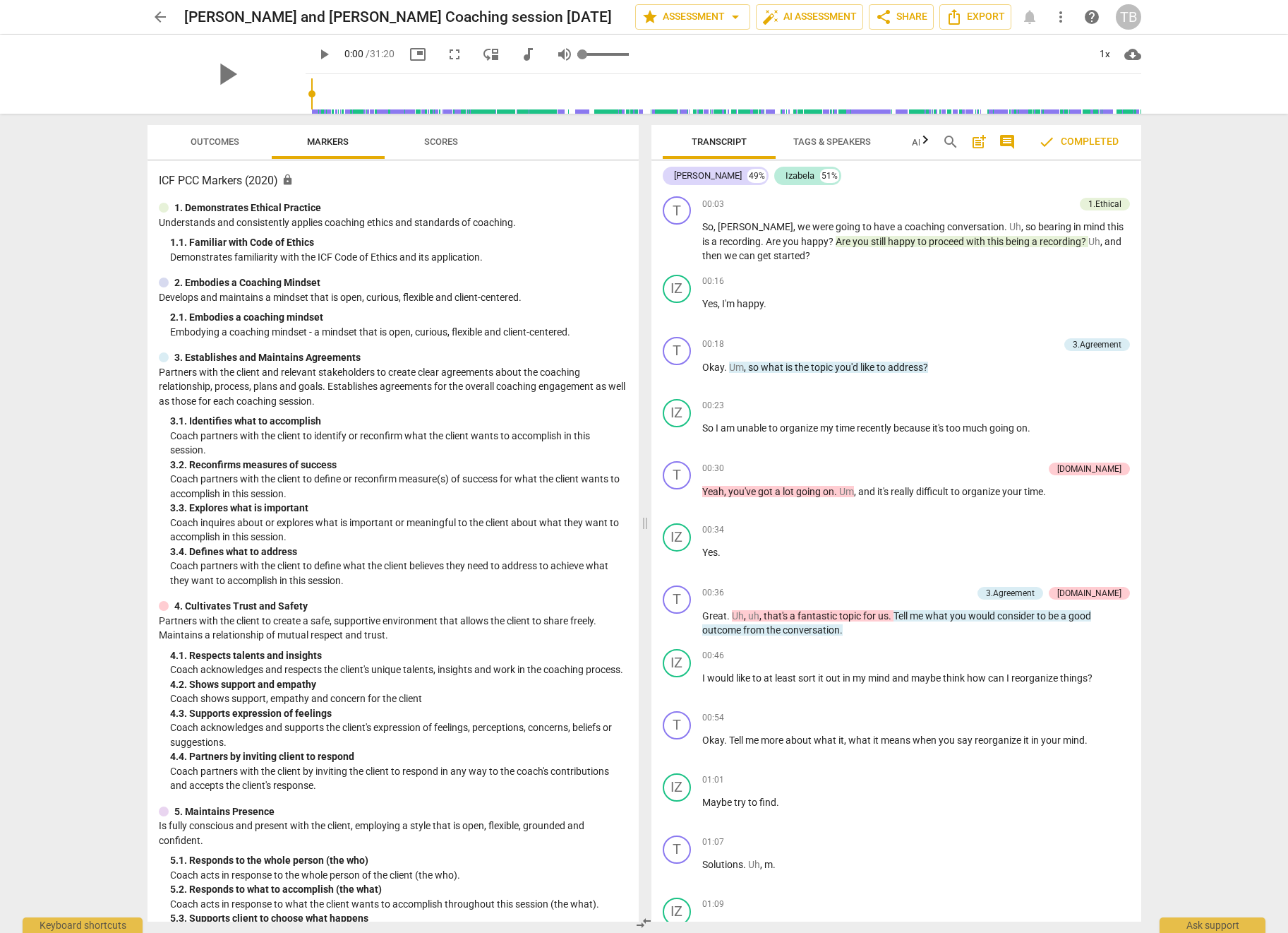
type input "0"
click at [577, 55] on input "range" at bounding box center [603, 55] width 51 height 3
click at [216, 74] on span "play_arrow" at bounding box center [226, 74] width 37 height 37
drag, startPoint x: 295, startPoint y: 92, endPoint x: 556, endPoint y: 90, distance: 261.0
click at [556, 90] on input "range" at bounding box center [726, 94] width 830 height 45
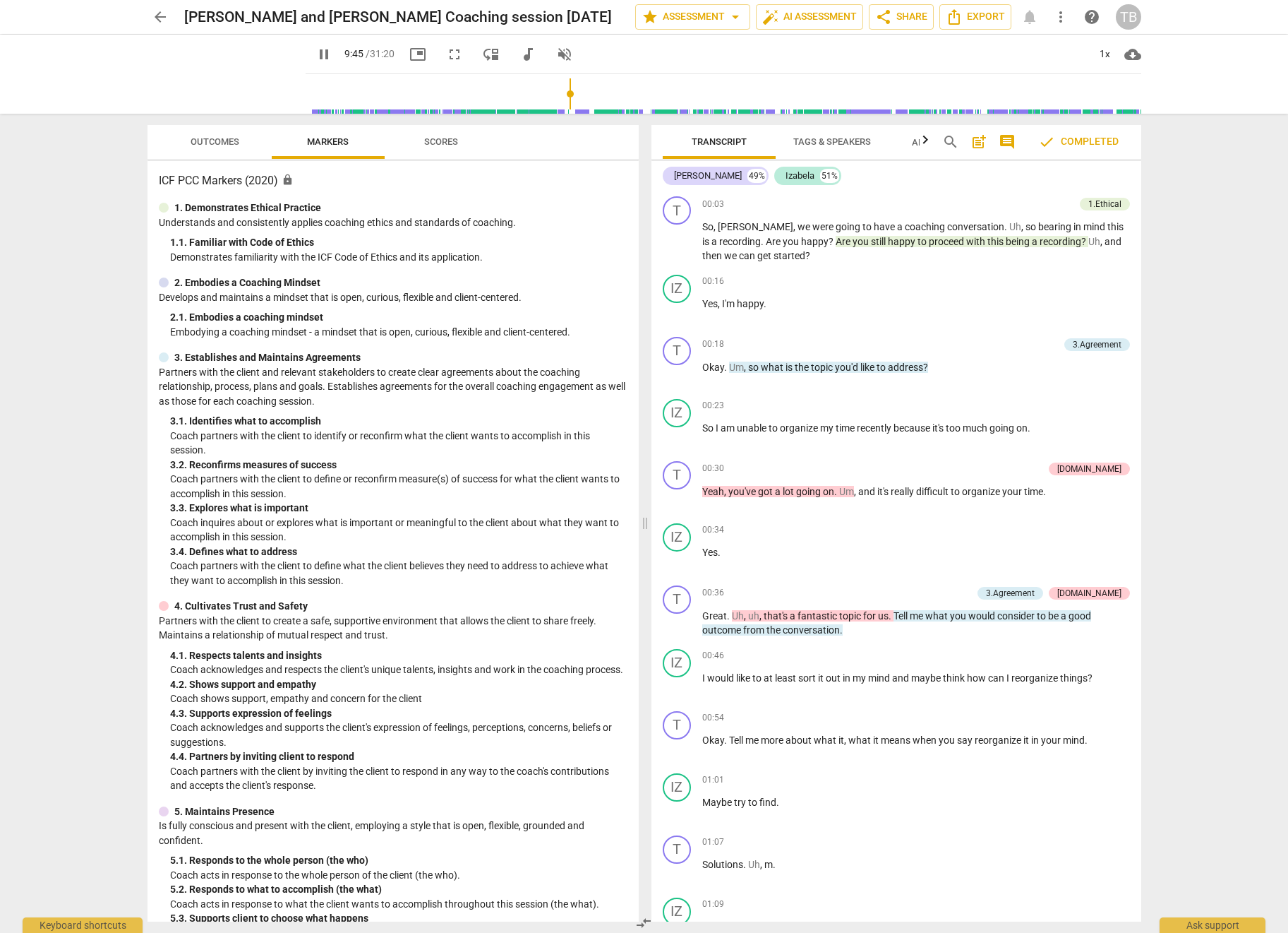
click at [655, 90] on input "range" at bounding box center [726, 94] width 830 height 45
click at [784, 90] on input "range" at bounding box center [726, 94] width 830 height 45
type input "1214"
